Goal: Task Accomplishment & Management: Use online tool/utility

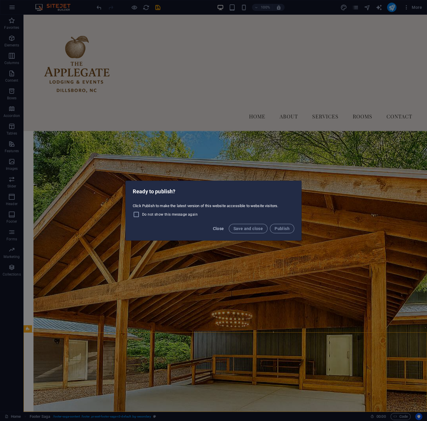
scroll to position [1898, 0]
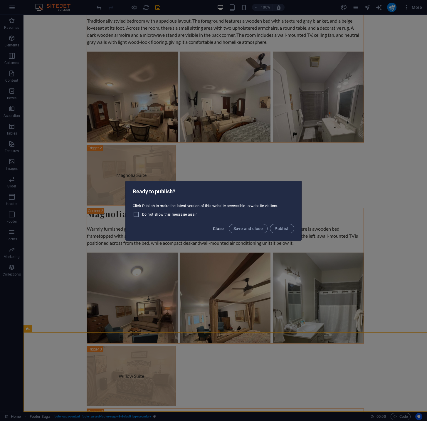
click at [219, 228] on span "Close" at bounding box center [218, 228] width 11 height 5
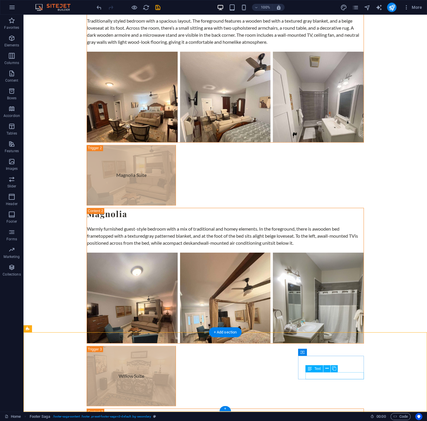
click at [326, 368] on icon at bounding box center [326, 368] width 3 height 6
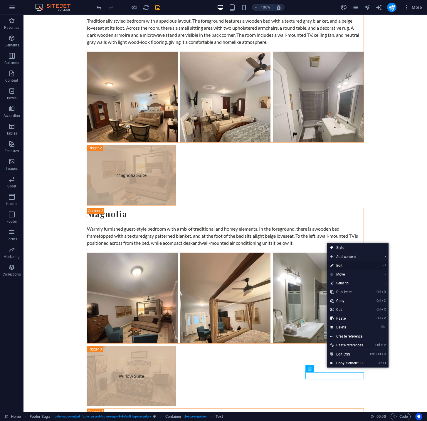
click at [343, 265] on link "⏎ Edit" at bounding box center [347, 265] width 40 height 9
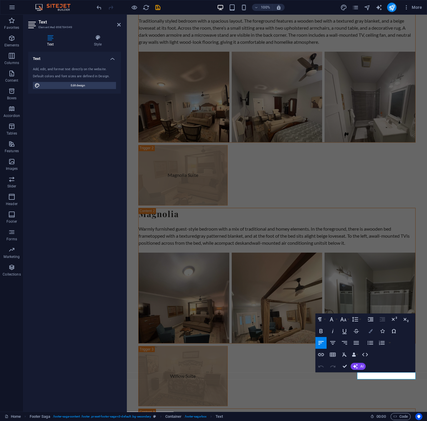
click at [369, 332] on icon "button" at bounding box center [370, 331] width 4 height 4
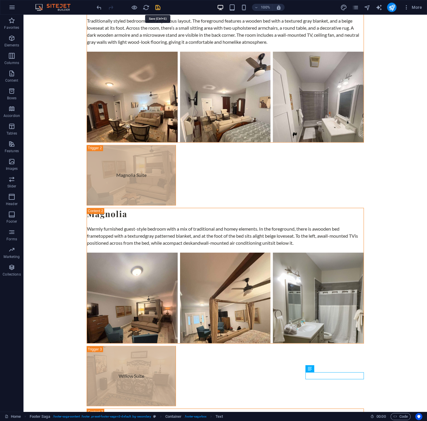
click at [160, 7] on icon "save" at bounding box center [157, 7] width 7 height 7
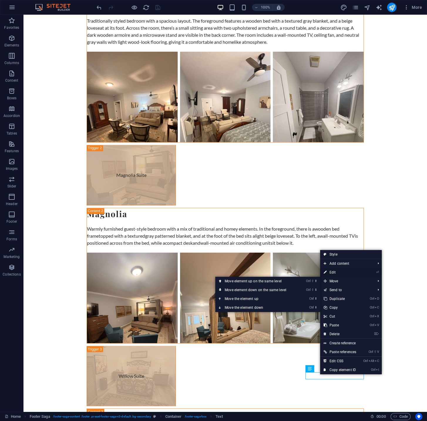
drag, startPoint x: 337, startPoint y: 273, endPoint x: 210, endPoint y: 259, distance: 128.3
click at [337, 273] on link "⏎ Edit" at bounding box center [340, 272] width 40 height 9
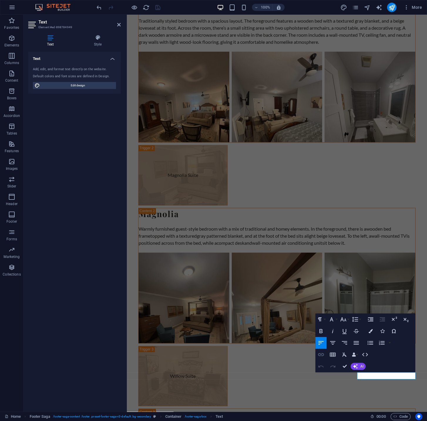
click at [321, 356] on icon "button" at bounding box center [320, 354] width 7 height 7
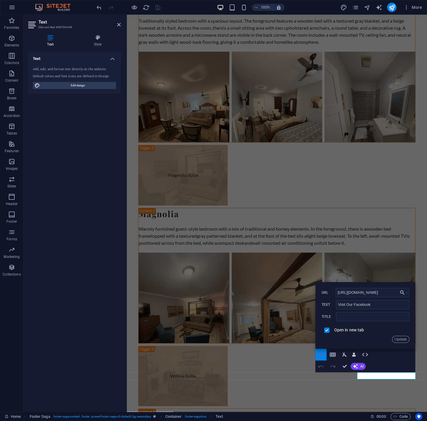
scroll to position [0, 10]
drag, startPoint x: 379, startPoint y: 304, endPoint x: 321, endPoint y: 303, distance: 57.9
click at [336, 303] on input "Visit Our Facebook" at bounding box center [372, 304] width 73 height 9
click at [339, 304] on input "Applegate Facebook" at bounding box center [372, 304] width 73 height 9
type input "Visit Applegate on Facebook"
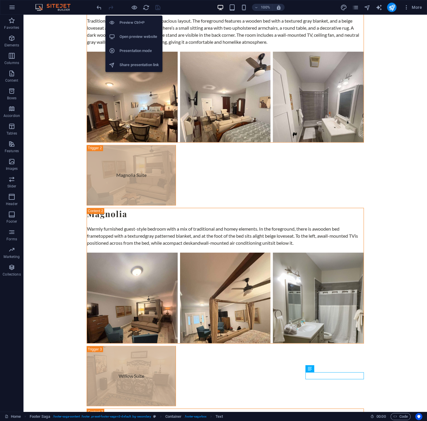
click at [127, 66] on h6 "Share presentation link" at bounding box center [139, 64] width 39 height 7
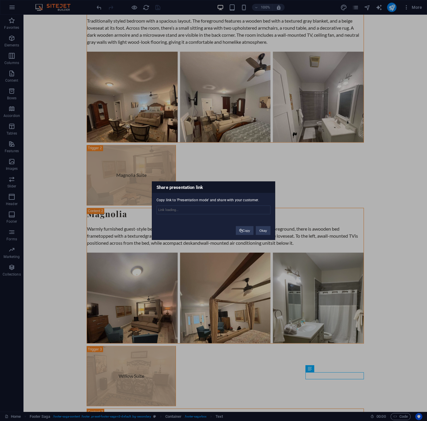
type input "[URL][DOMAIN_NAME]"
click at [247, 232] on button "Copy" at bounding box center [245, 230] width 18 height 9
click at [258, 230] on button "Okay" at bounding box center [263, 230] width 15 height 9
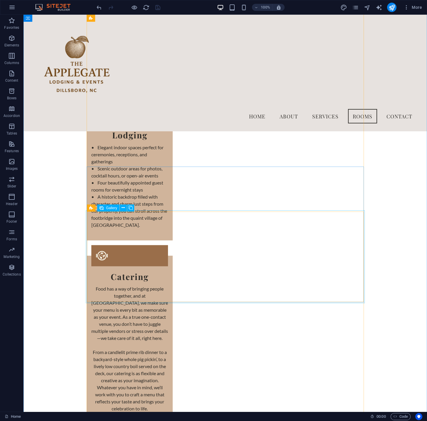
scroll to position [1198, 0]
